Goal: Find specific fact: Find specific fact

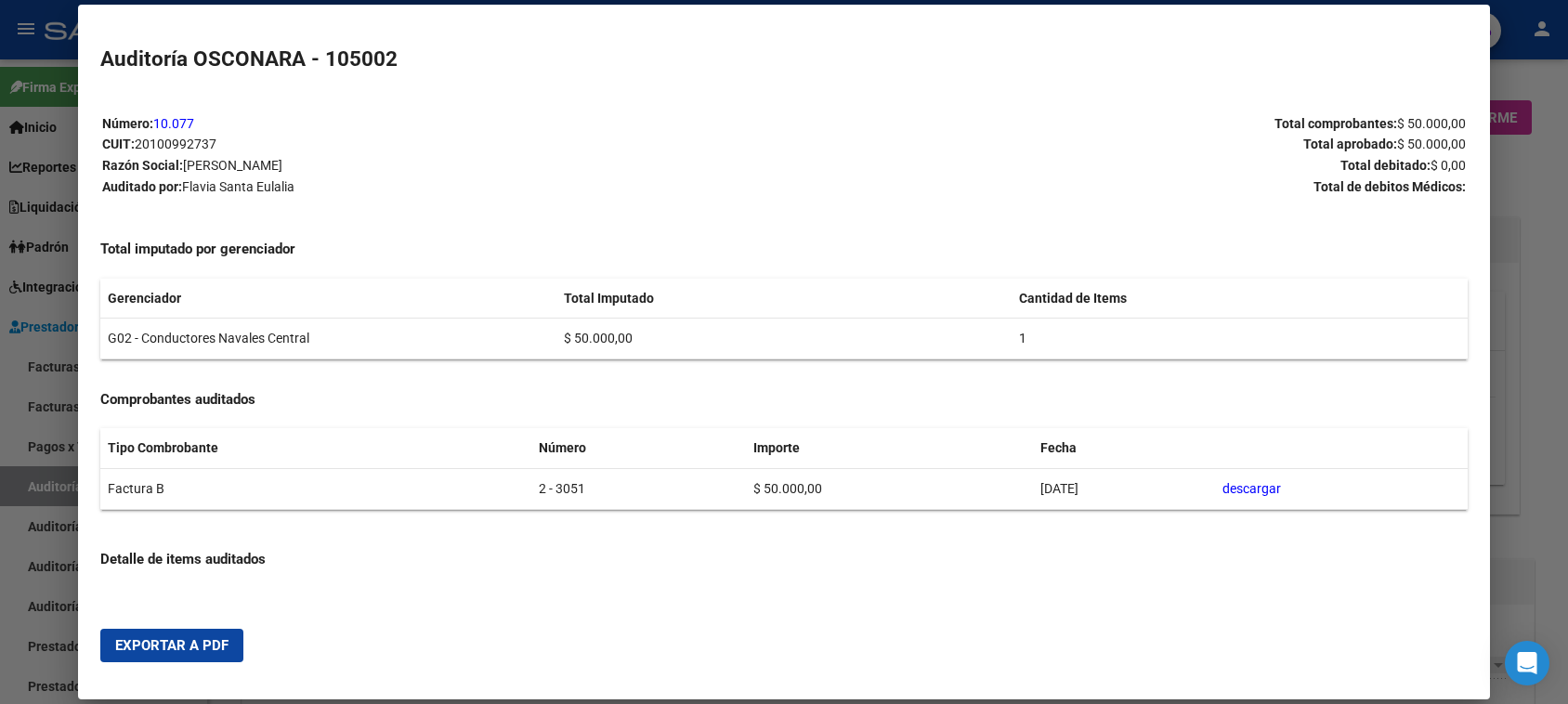
click at [1520, 205] on div at bounding box center [784, 352] width 1568 height 704
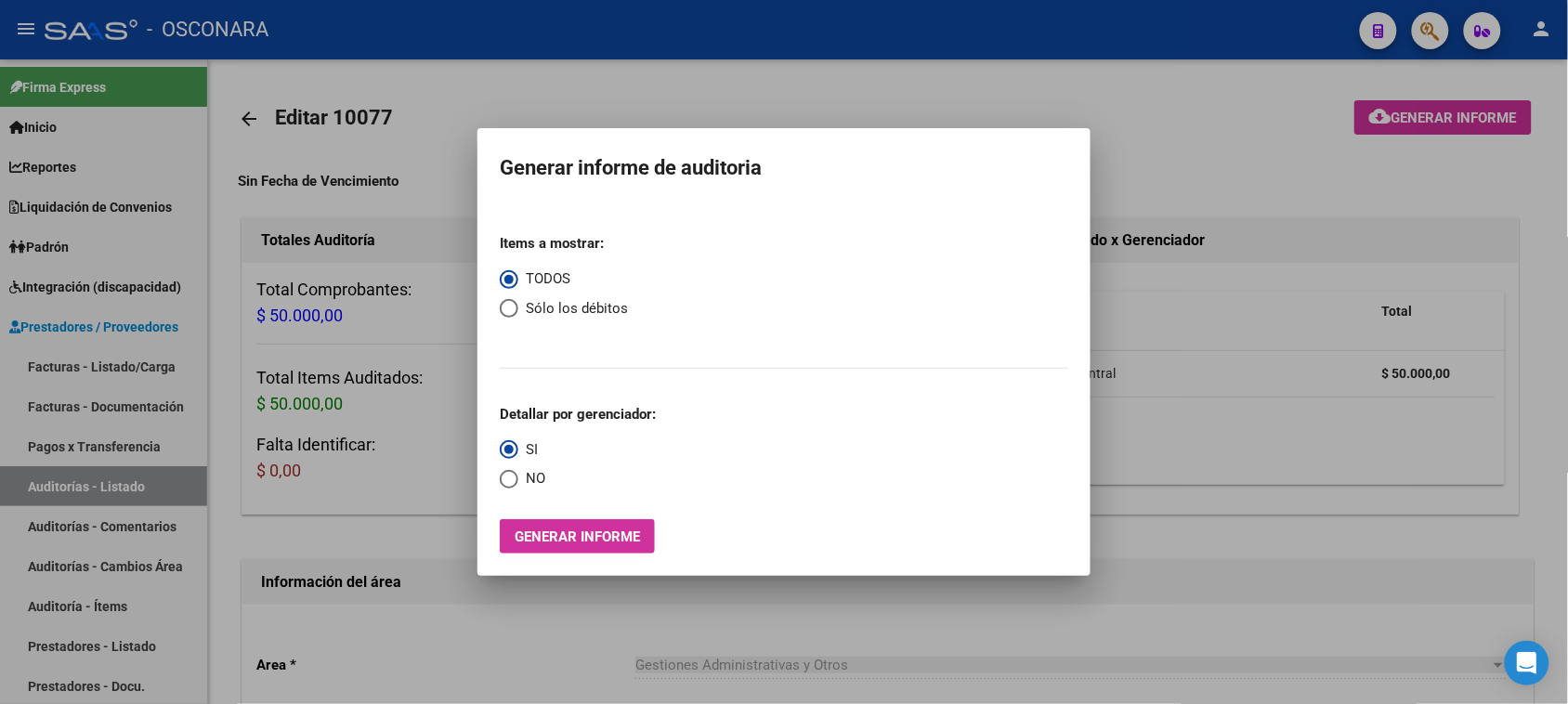
click at [1432, 37] on div at bounding box center [784, 352] width 1568 height 704
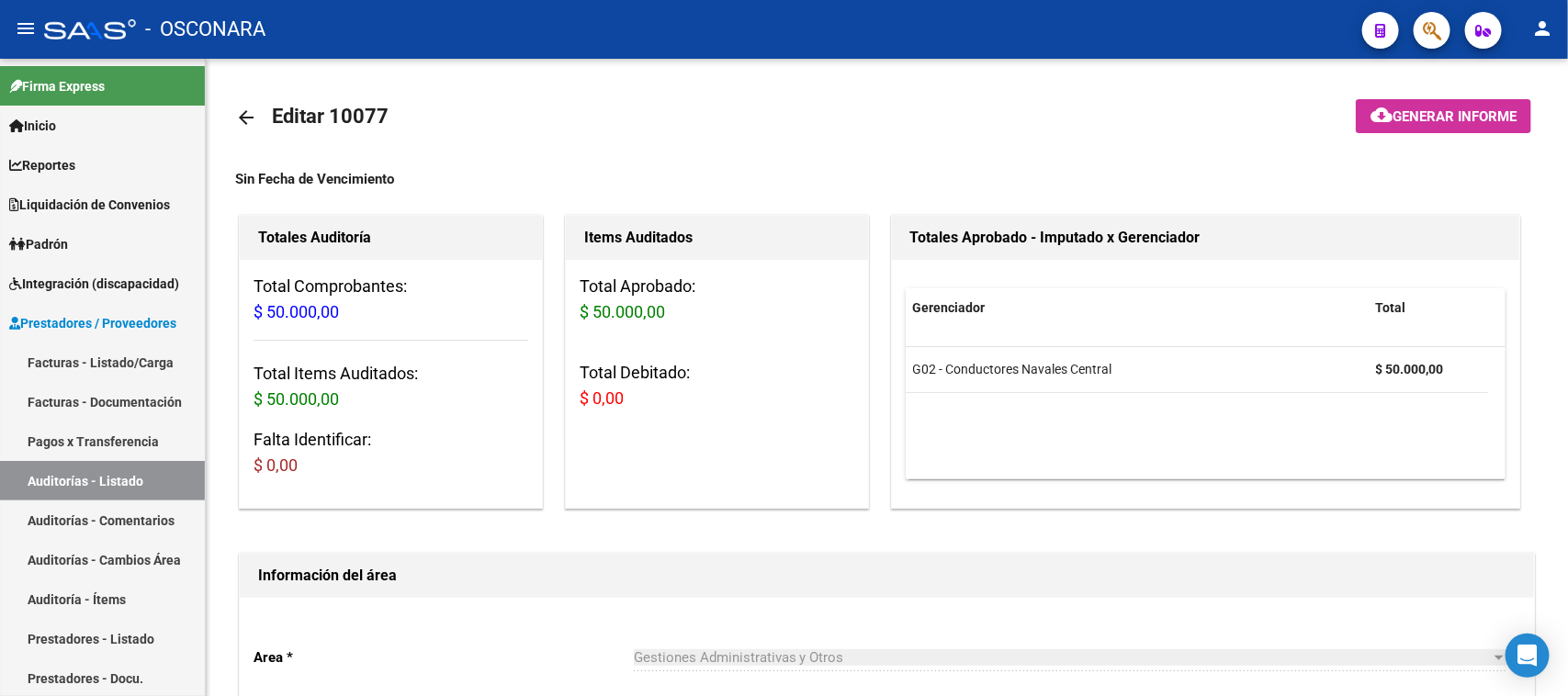
click at [1415, 36] on button "button" at bounding box center [1431, 30] width 36 height 36
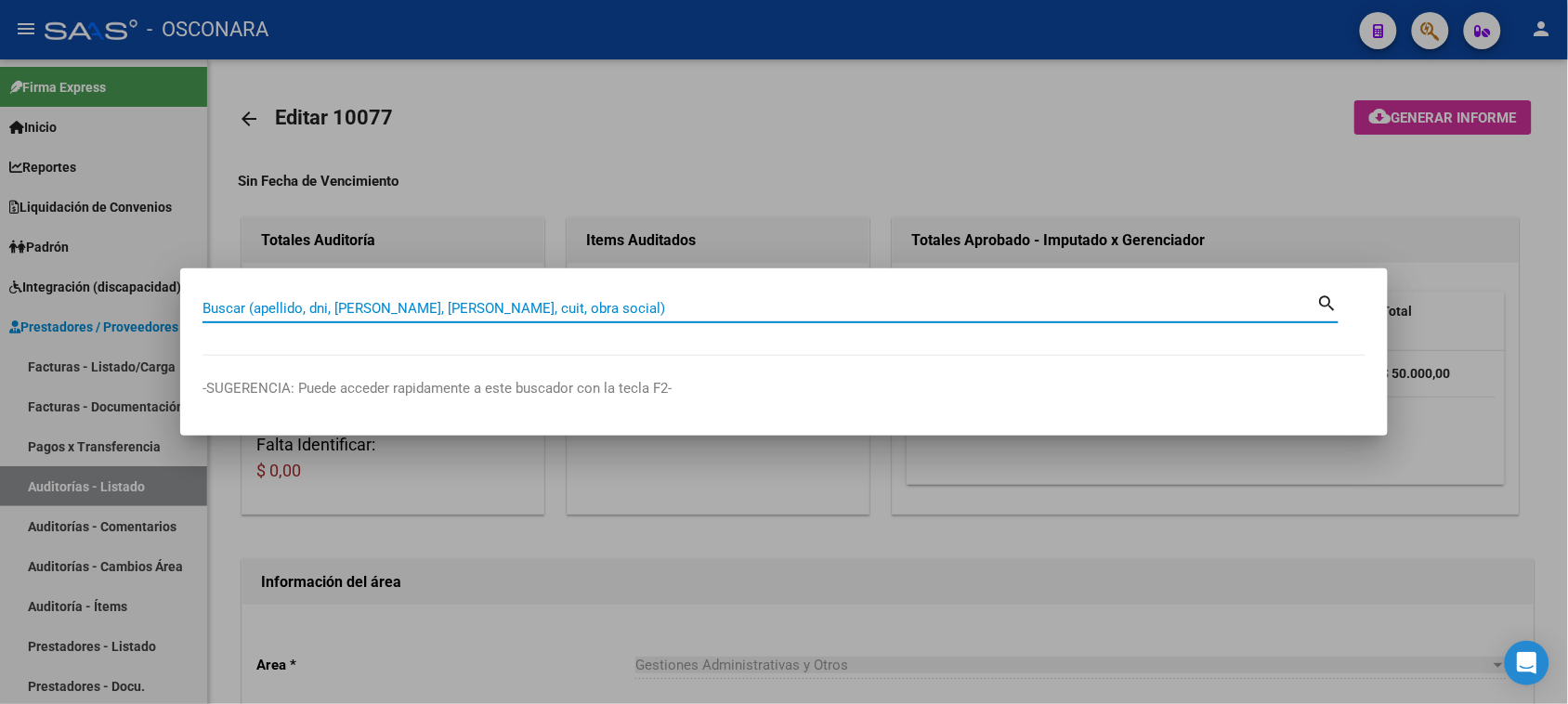
click at [247, 311] on input "Buscar (apellido, dni, [PERSON_NAME], [PERSON_NAME], cuit, obra social)" at bounding box center [759, 308] width 1115 height 16
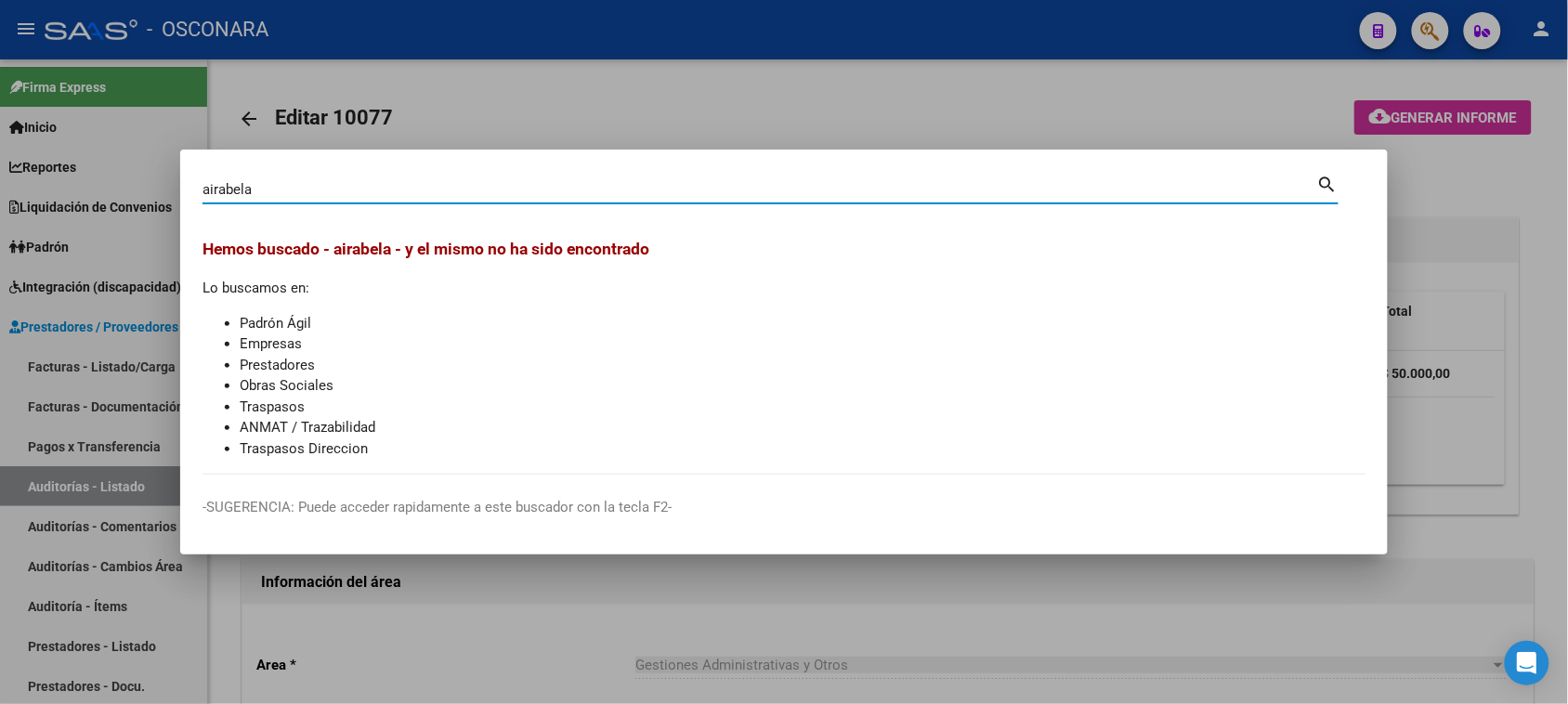
drag, startPoint x: 247, startPoint y: 191, endPoint x: 165, endPoint y: 192, distance: 82.0
click at [165, 191] on div "[PERSON_NAME] (apellido, dni, cuil, nro traspaso, cuit, obra social) search Hem…" at bounding box center [784, 352] width 1568 height 704
click at [274, 176] on div "[PERSON_NAME] (apellido, dni, [PERSON_NAME], nro traspaso, cuit, obra social)" at bounding box center [759, 190] width 1115 height 28
click at [275, 184] on input "airabela" at bounding box center [759, 189] width 1115 height 16
click at [244, 191] on input "airabela" at bounding box center [759, 189] width 1115 height 16
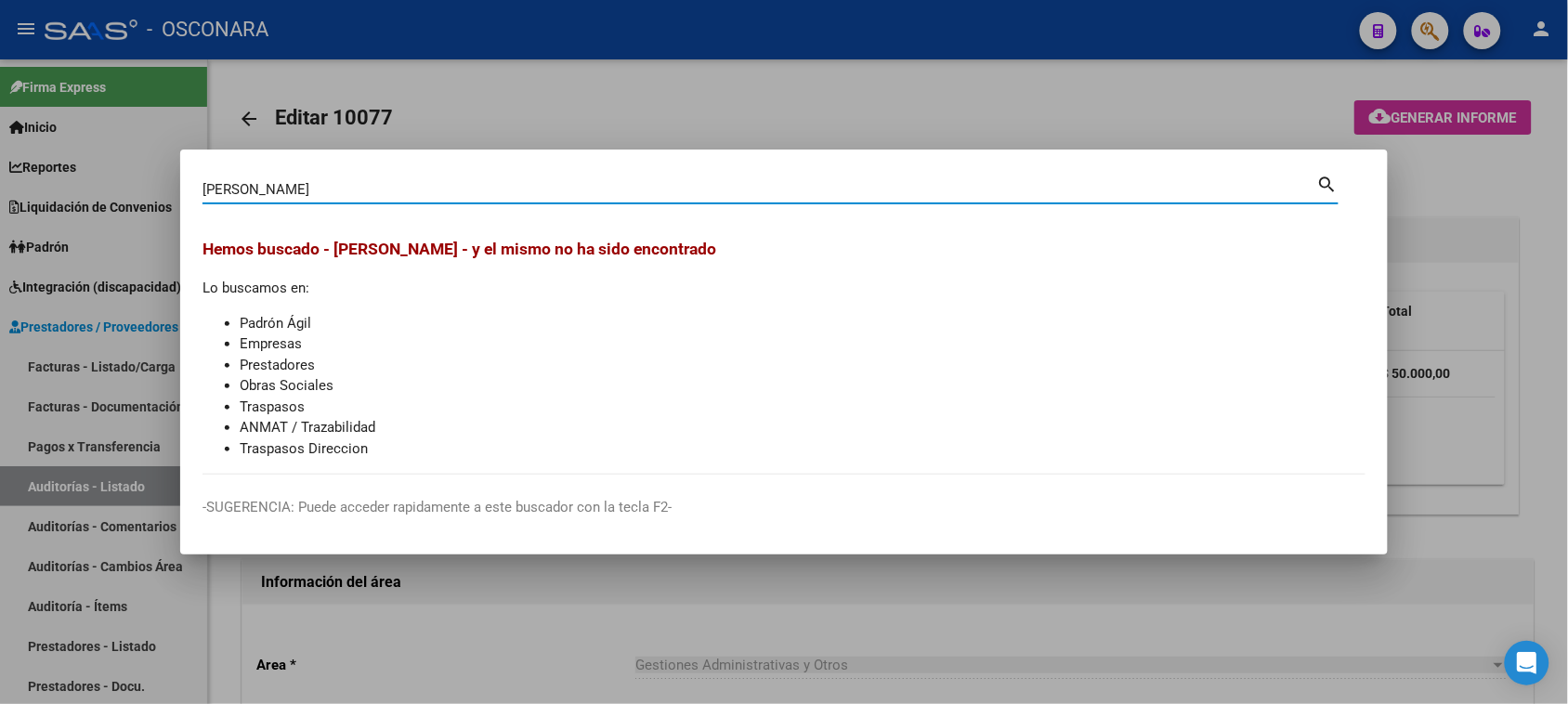
type input "[PERSON_NAME]"
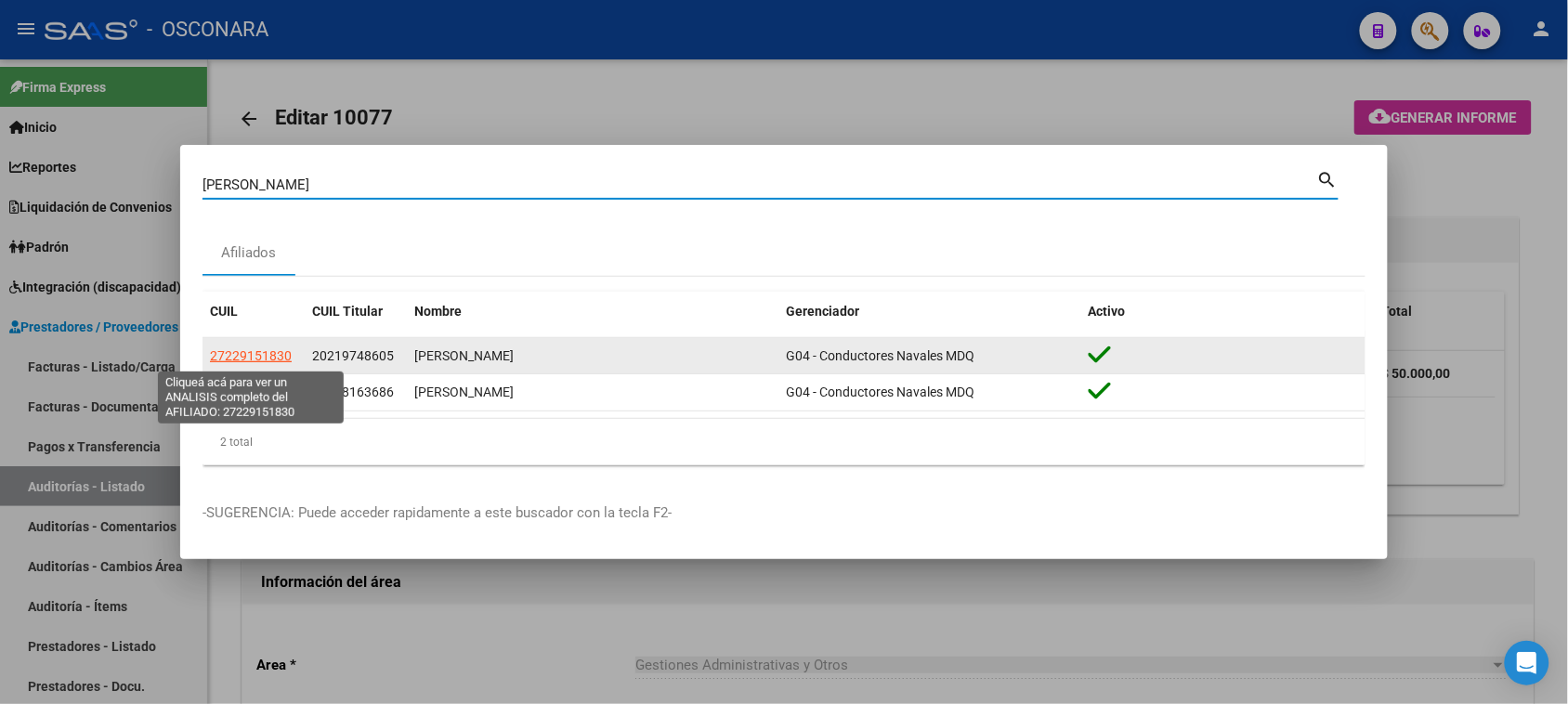
click at [238, 356] on span "27229151830" at bounding box center [251, 355] width 82 height 15
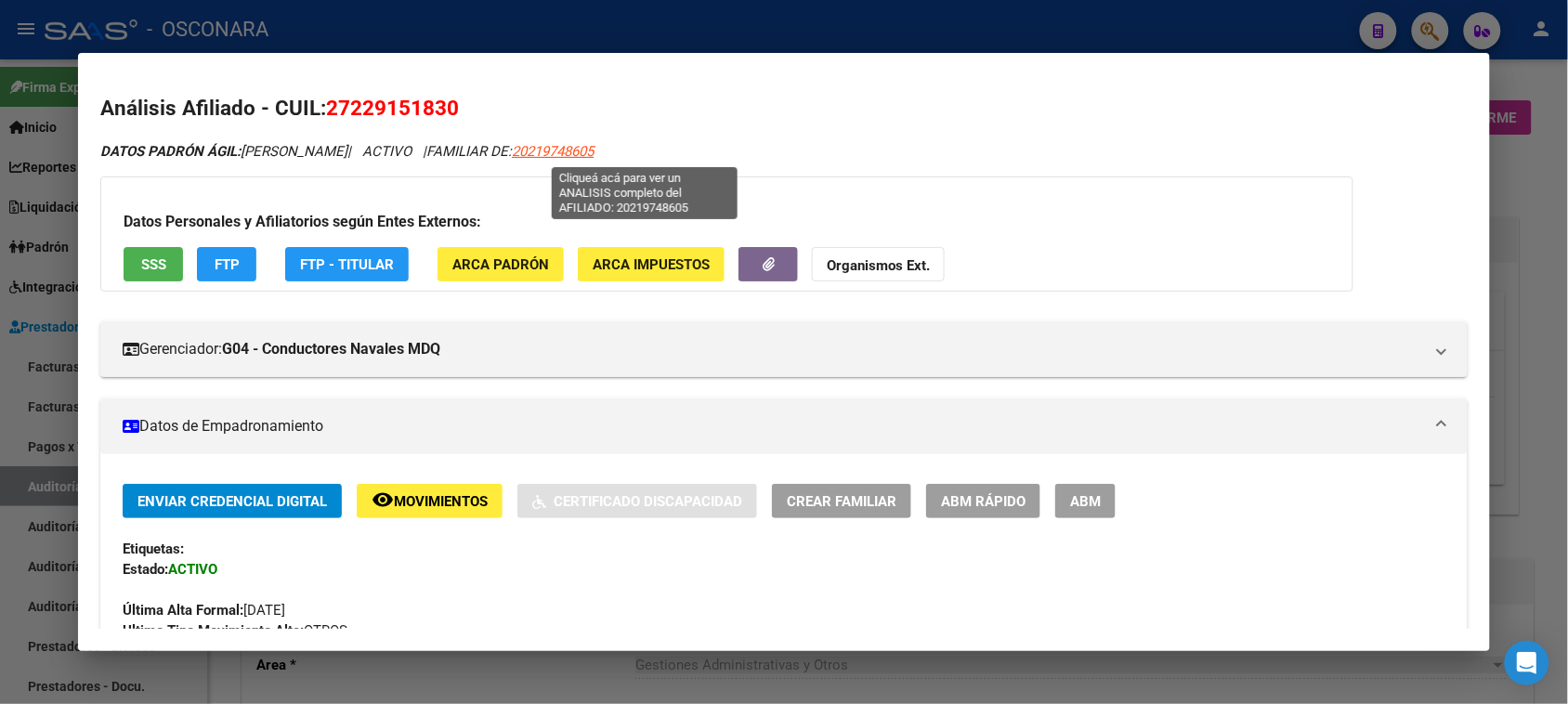
click at [594, 154] on span "20219748605" at bounding box center [552, 151] width 82 height 16
type textarea "20219748605"
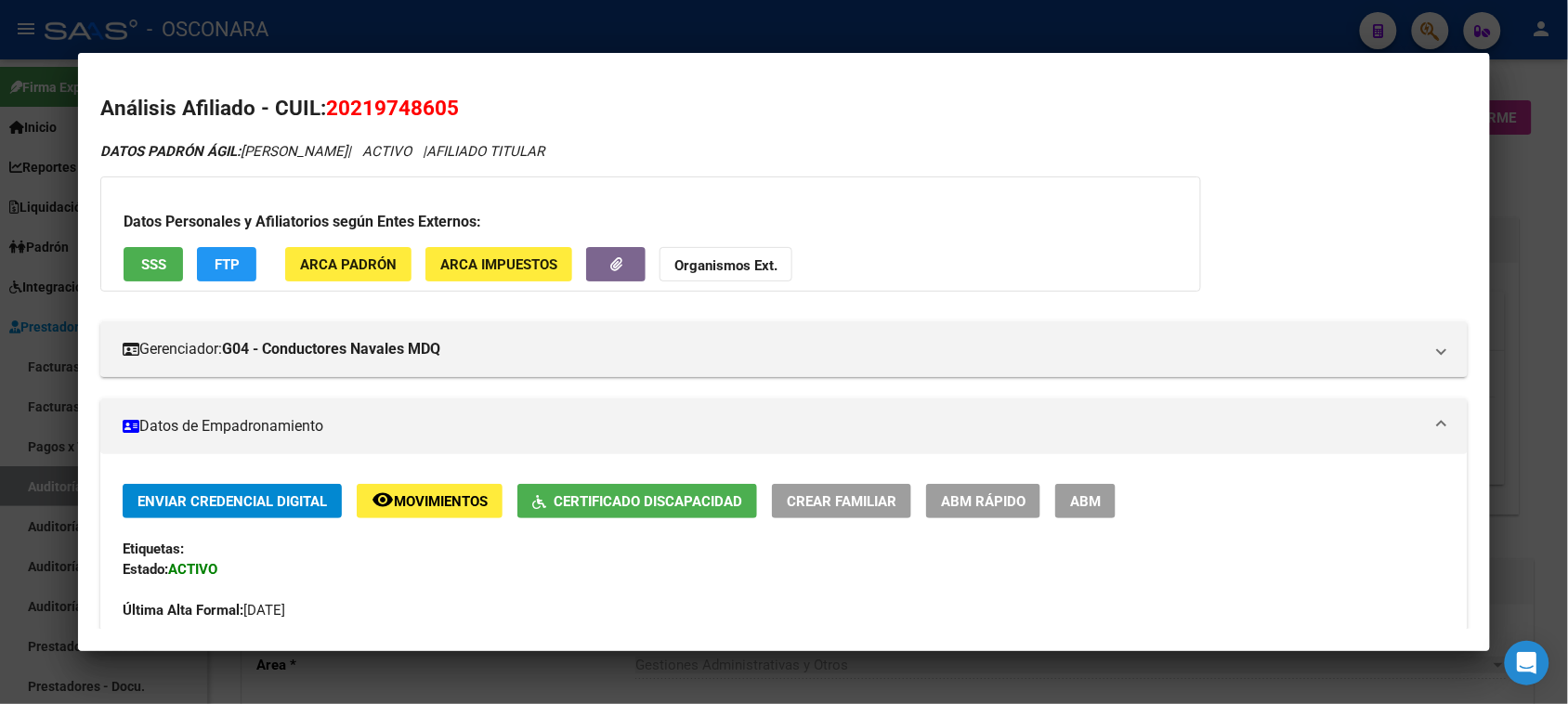
drag, startPoint x: 341, startPoint y: 105, endPoint x: 437, endPoint y: 104, distance: 96.0
click at [437, 104] on span "20219748605" at bounding box center [392, 107] width 133 height 24
copy span "21974860"
